Goal: Task Accomplishment & Management: Use online tool/utility

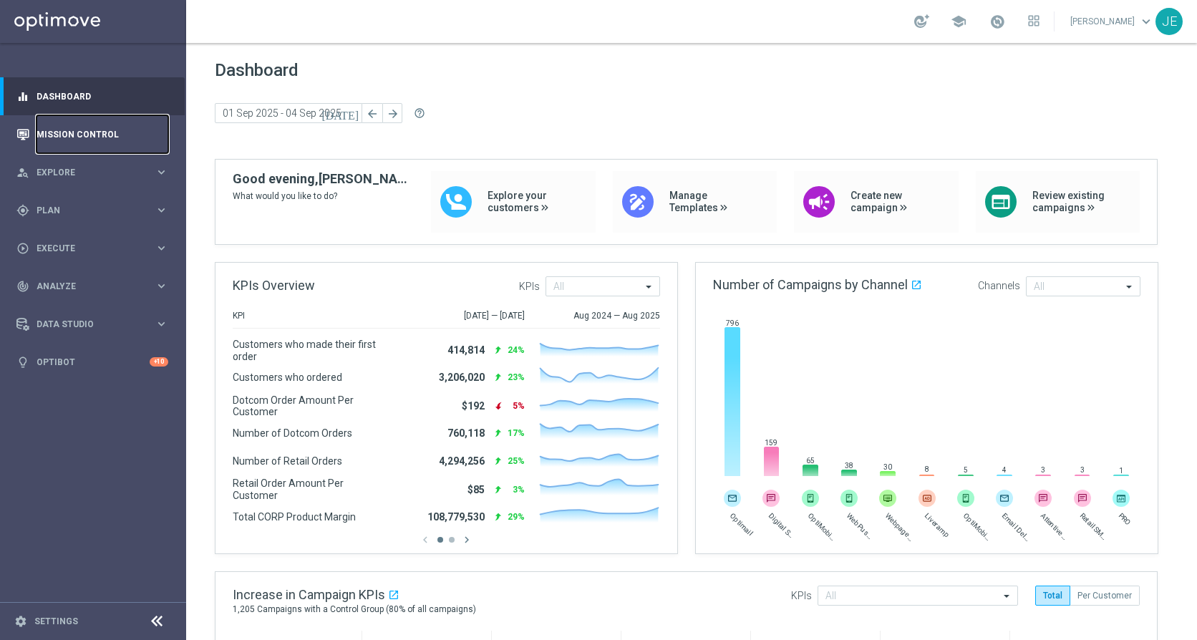
click at [97, 135] on link "Mission Control" at bounding box center [103, 134] width 132 height 38
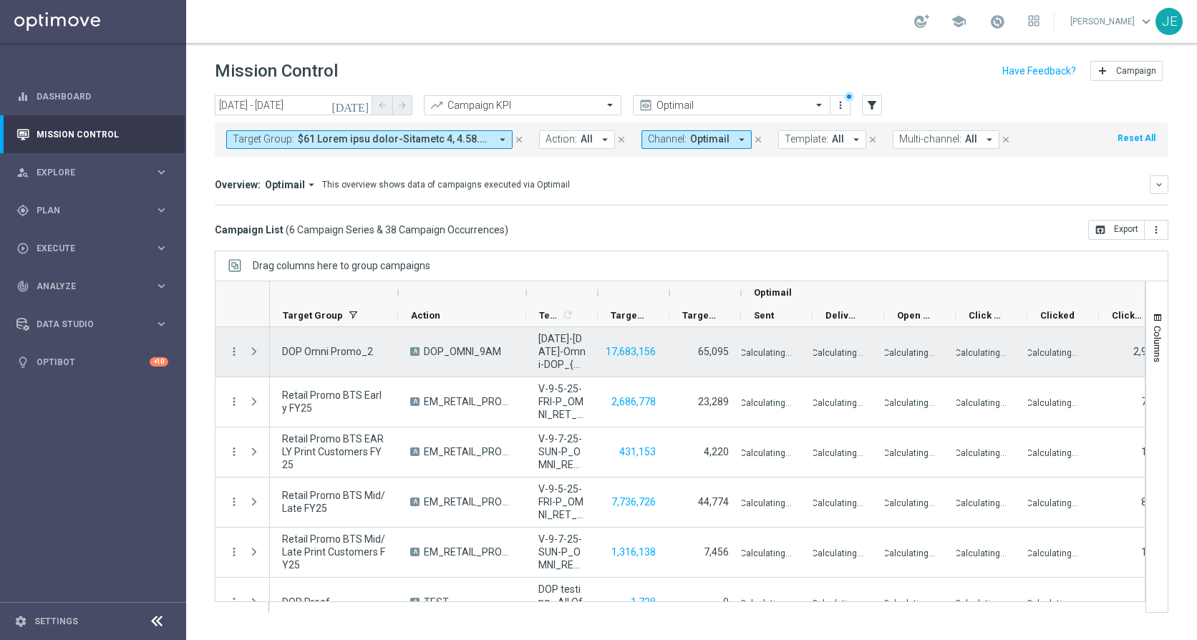
click at [249, 349] on span "Press SPACE to select this row." at bounding box center [254, 351] width 13 height 11
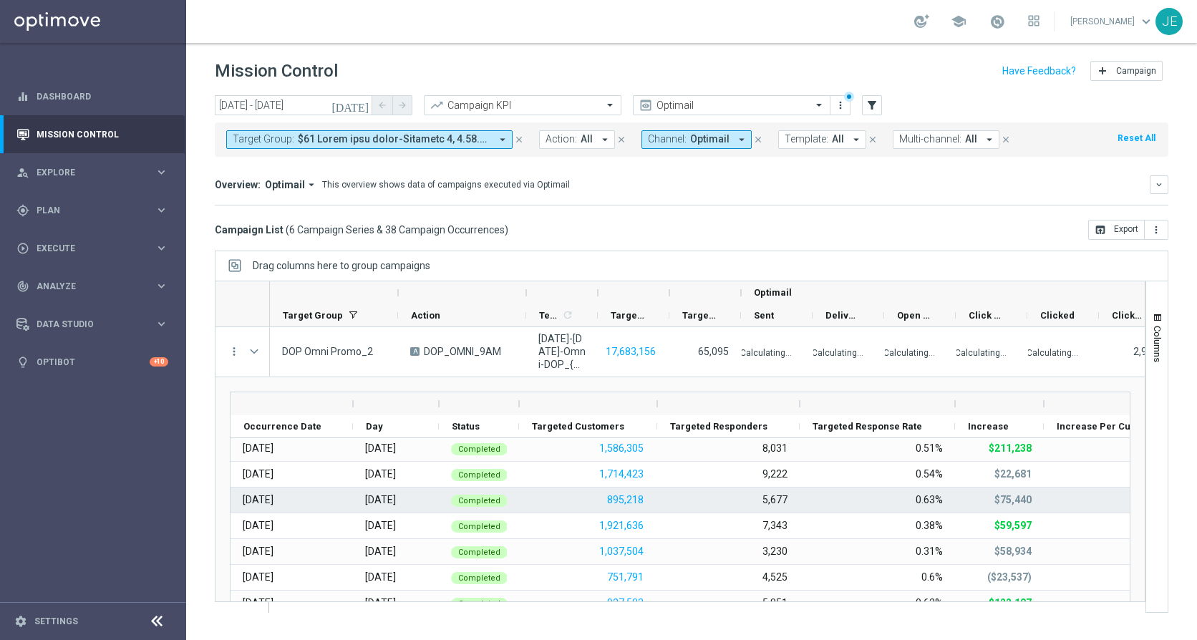
scroll to position [87, 0]
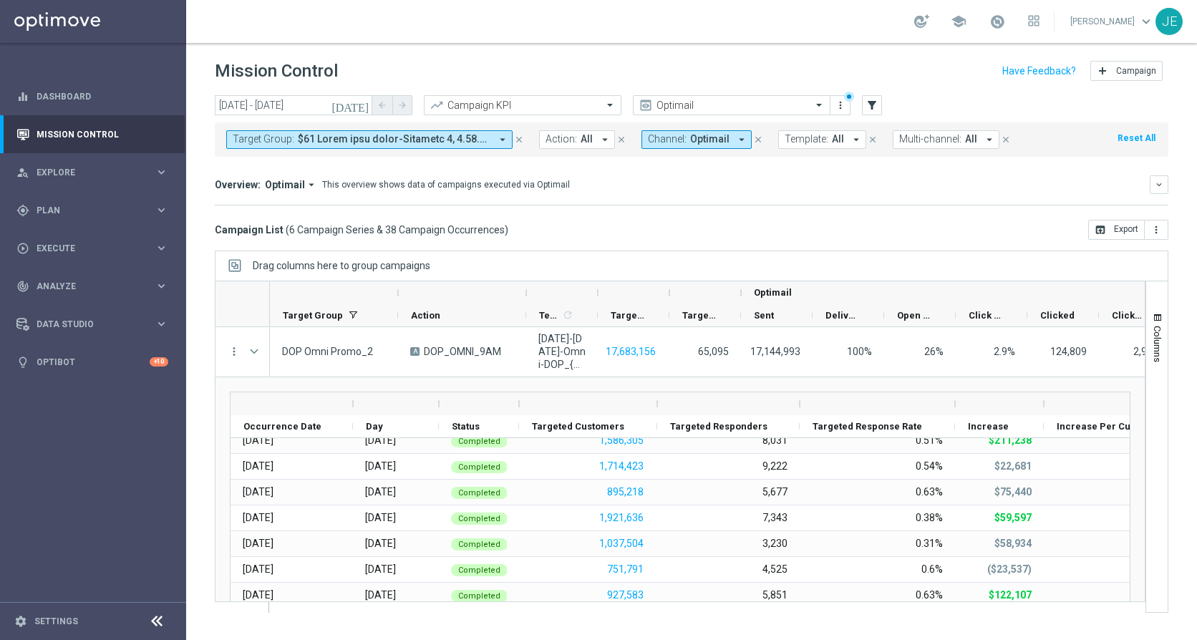
click at [160, 625] on icon at bounding box center [156, 621] width 17 height 17
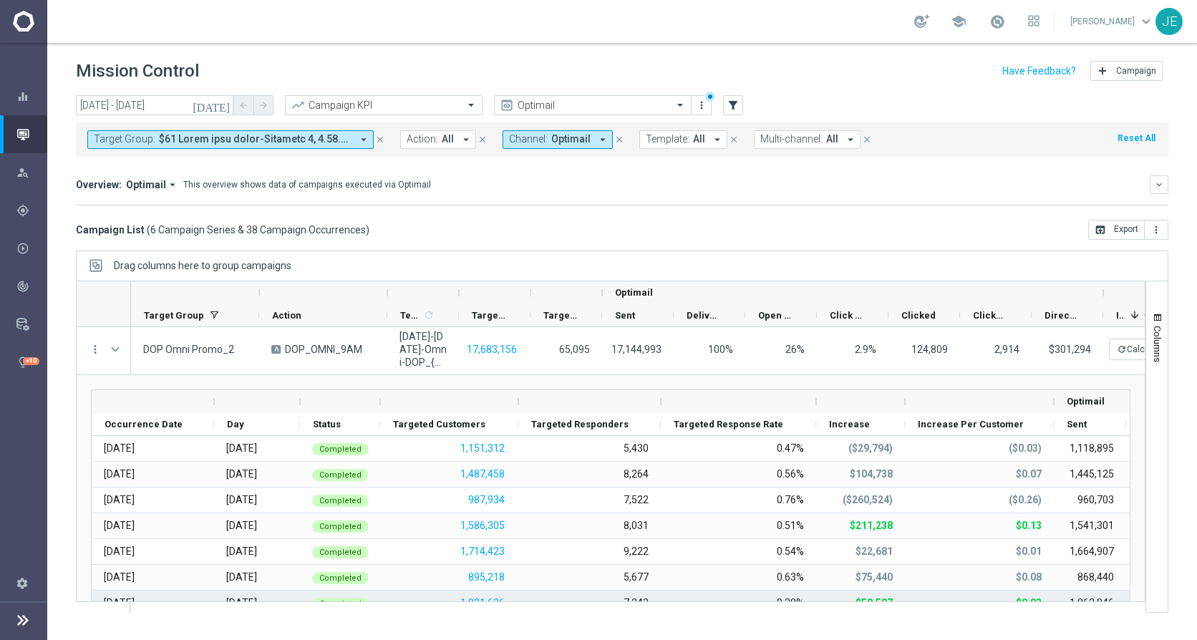
scroll to position [0, 0]
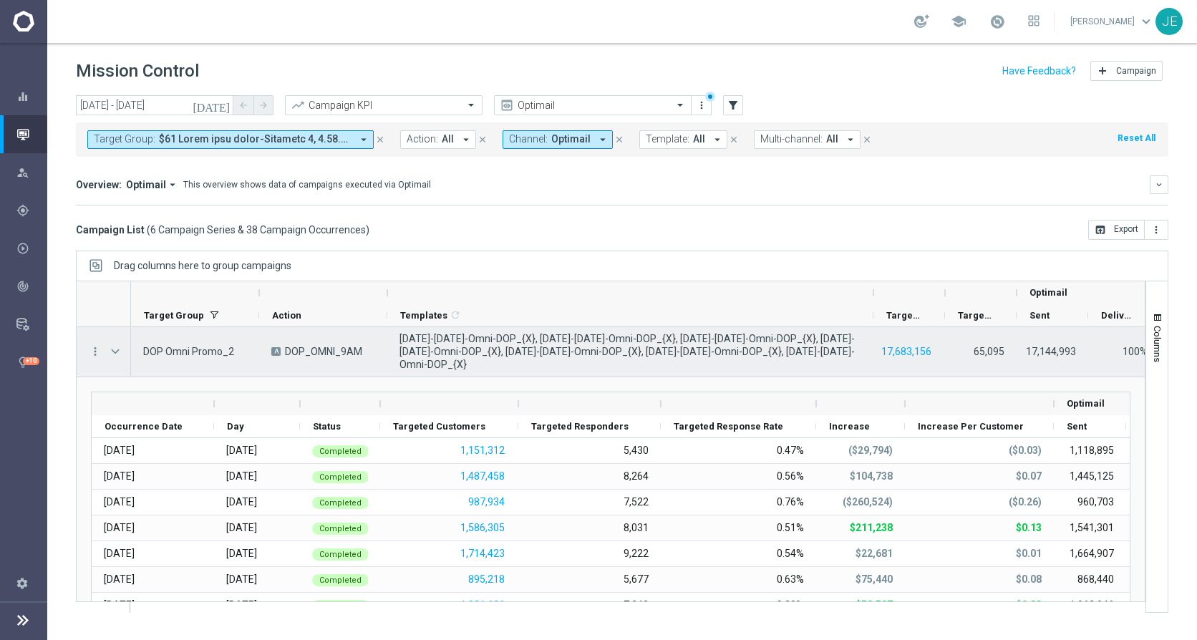
drag, startPoint x: 458, startPoint y: 320, endPoint x: 873, endPoint y: 354, distance: 415.8
click at [873, 354] on div "Action" at bounding box center [610, 447] width 1069 height 332
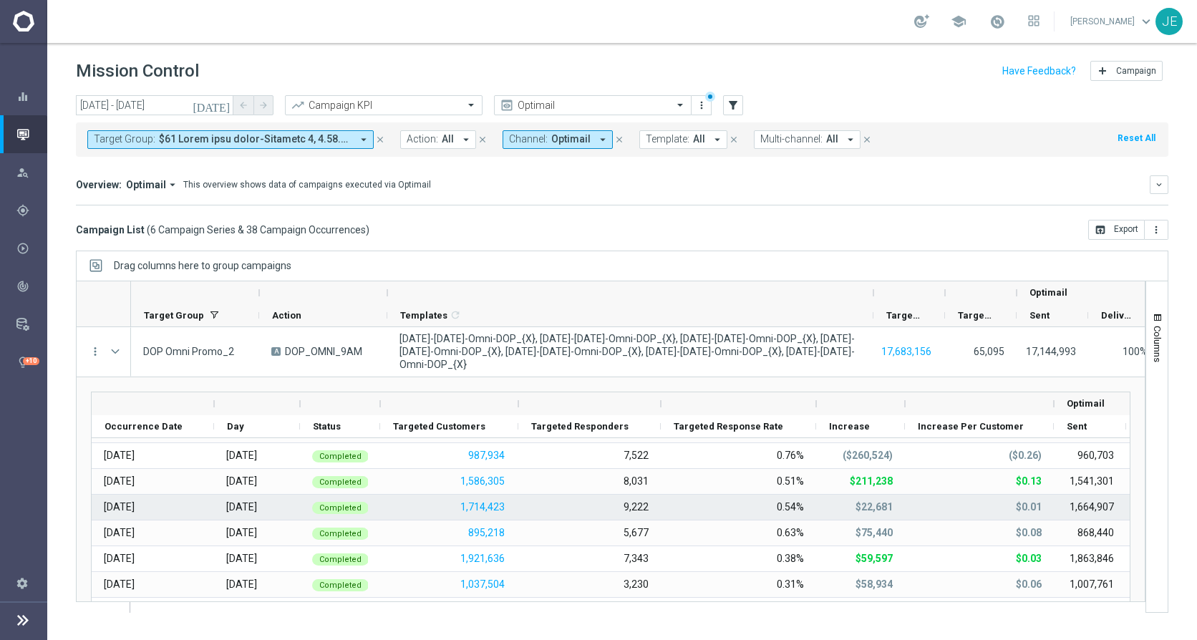
scroll to position [62, 0]
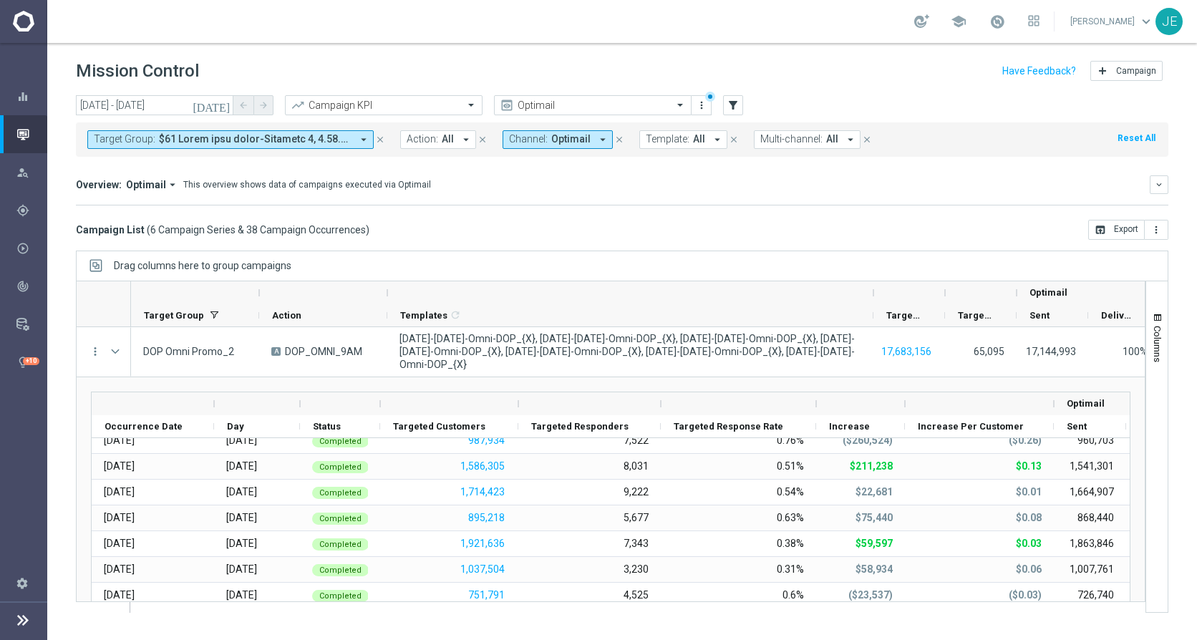
click at [220, 104] on icon "[DATE]" at bounding box center [212, 105] width 39 height 13
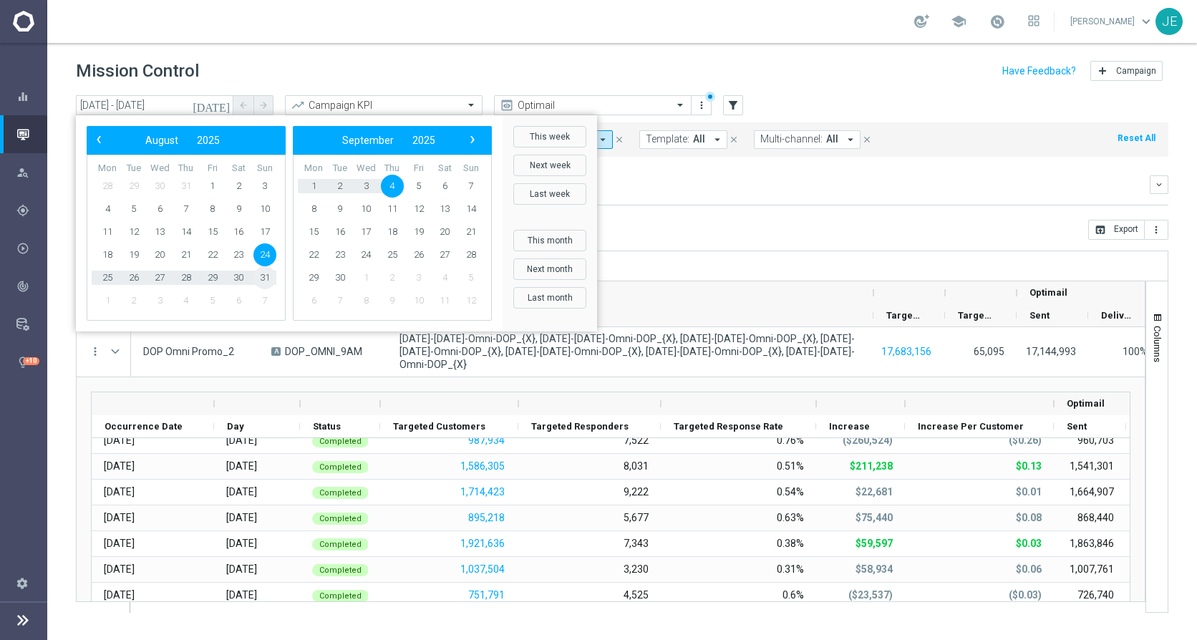
click at [266, 278] on span "31" at bounding box center [264, 277] width 23 height 23
click at [335, 190] on span "2" at bounding box center [340, 186] width 23 height 23
type input "[DATE] - [DATE]"
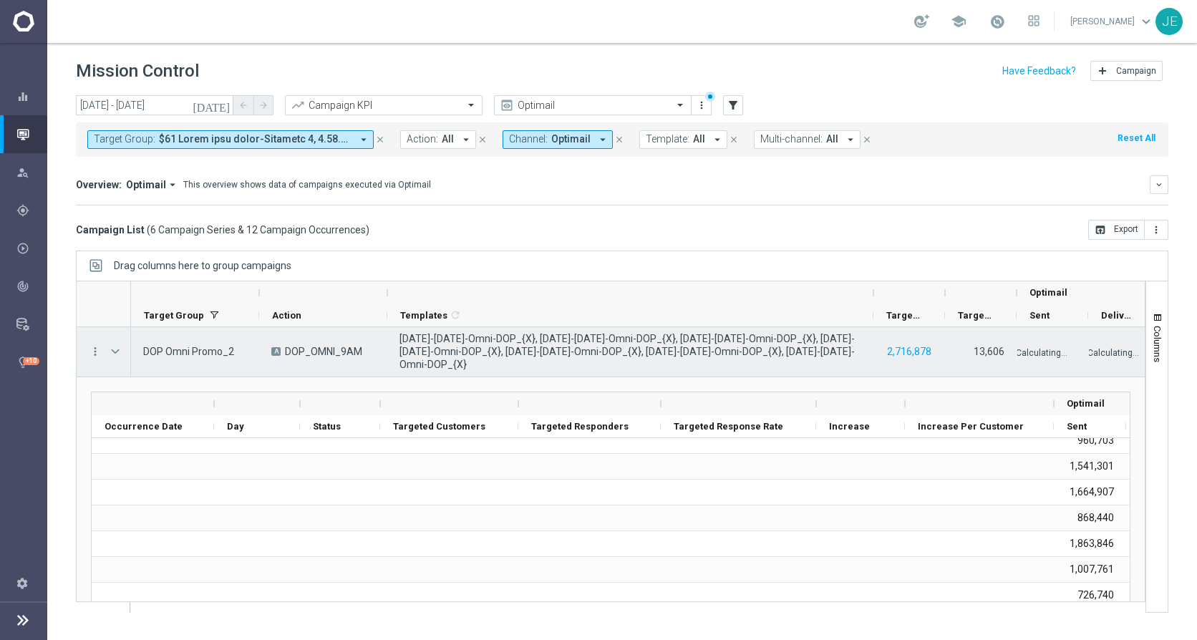
scroll to position [0, 0]
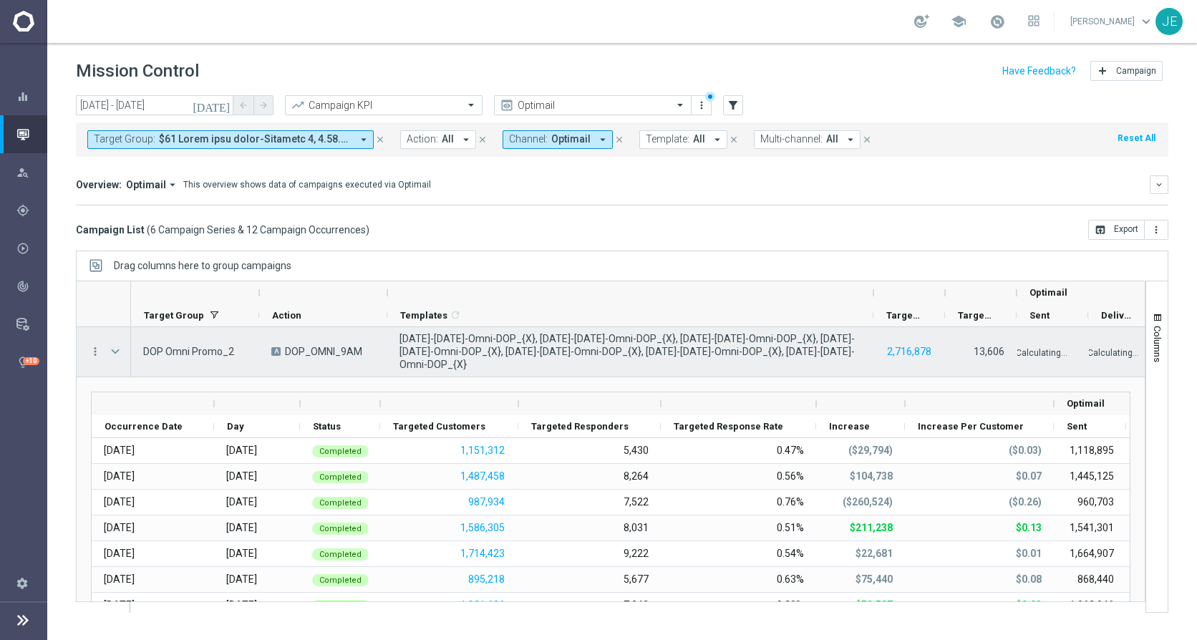
click at [119, 349] on span "Press SPACE to select this row." at bounding box center [115, 351] width 13 height 11
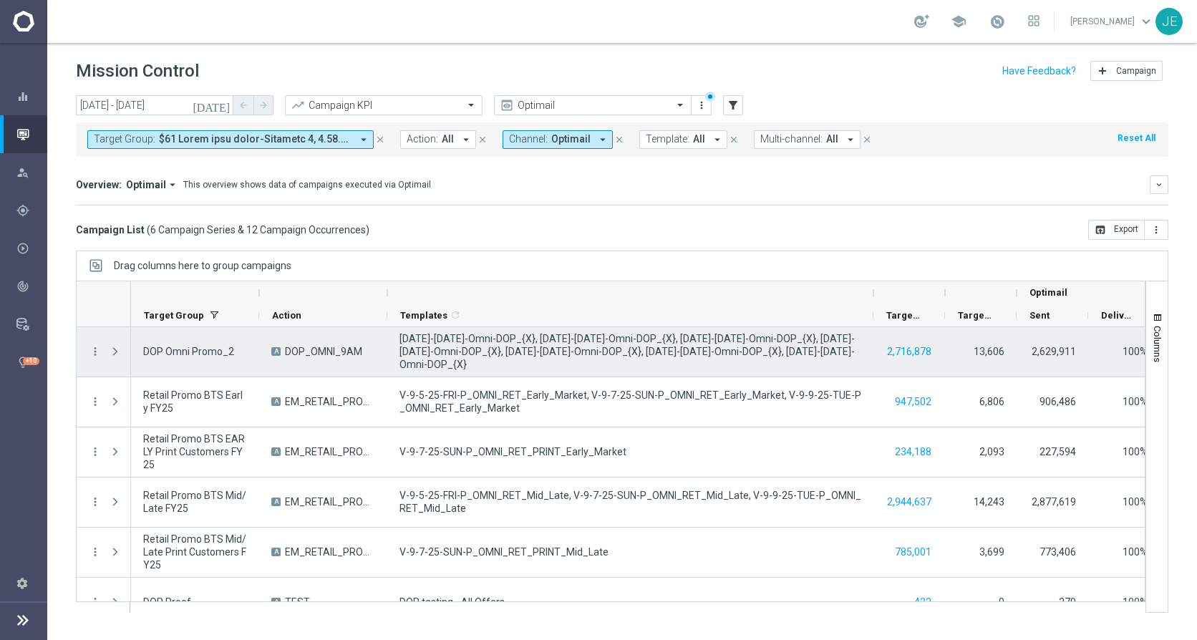
click at [119, 349] on span "Press SPACE to select this row." at bounding box center [115, 351] width 13 height 11
